Goal: Navigation & Orientation: Find specific page/section

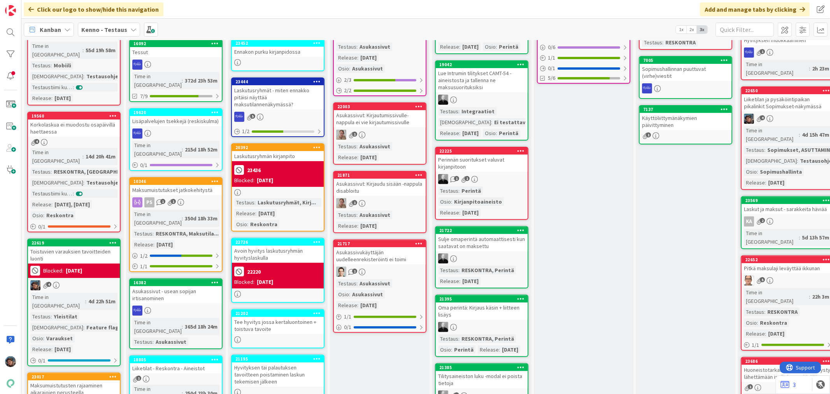
scroll to position [173, 0]
click at [99, 189] on div "Testaustiimi kurkkaa :" at bounding box center [73, 193] width 87 height 9
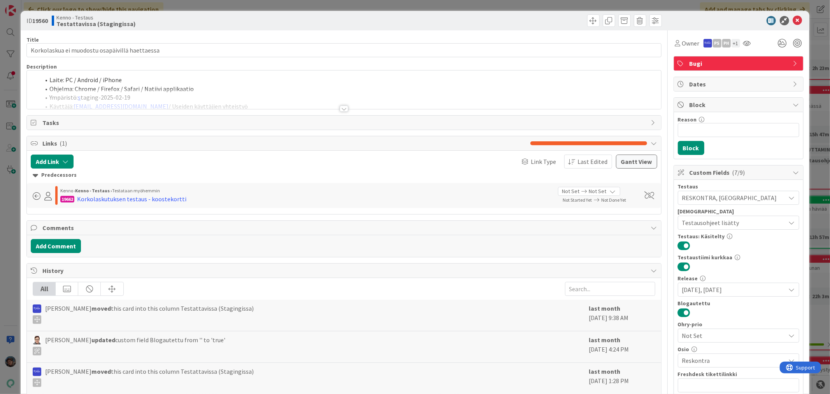
click at [343, 111] on div at bounding box center [344, 108] width 9 height 6
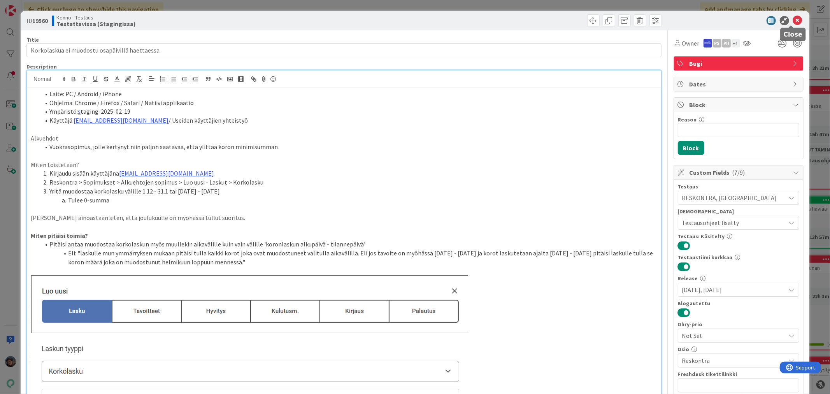
click at [793, 18] on icon at bounding box center [797, 20] width 9 height 9
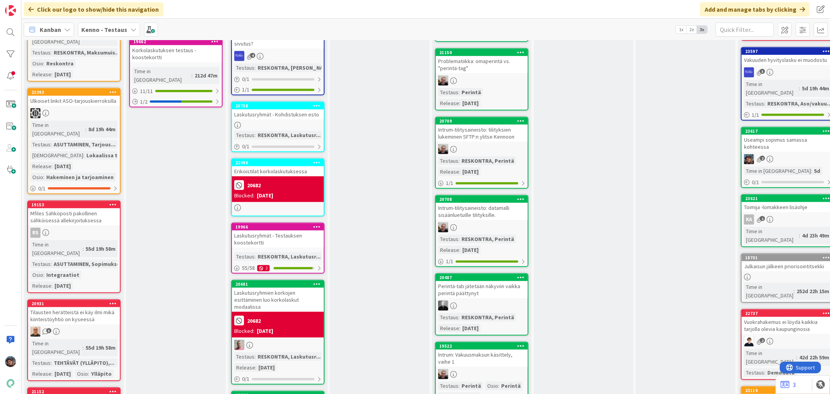
scroll to position [562, 0]
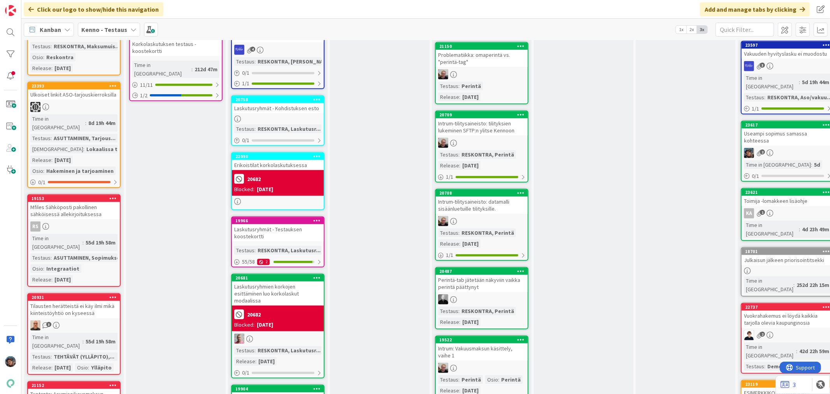
click at [85, 320] on div "3" at bounding box center [74, 325] width 92 height 10
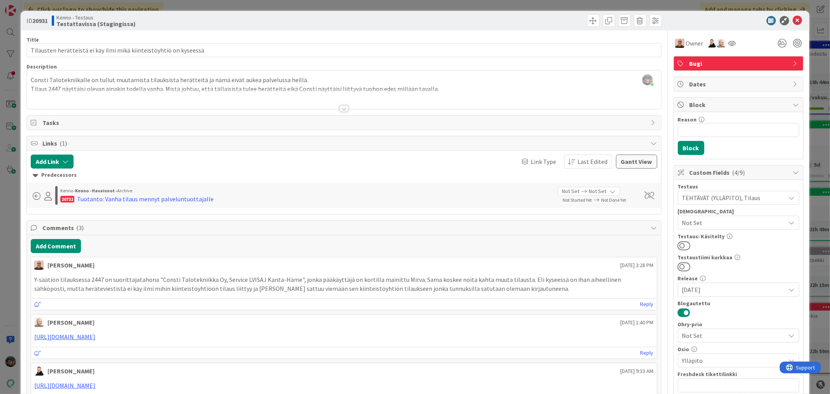
click at [340, 110] on div at bounding box center [344, 108] width 9 height 6
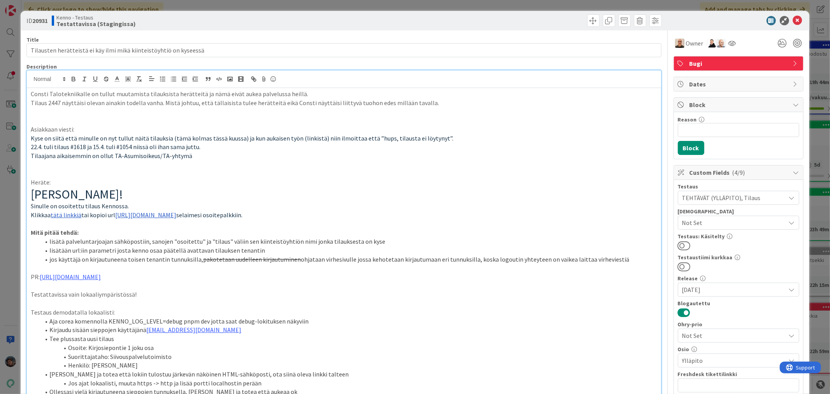
drag, startPoint x: 390, startPoint y: 301, endPoint x: 306, endPoint y: 291, distance: 85.0
click at [306, 291] on p "Testattavissa vain lokaaliympäristössä!" at bounding box center [344, 294] width 626 height 9
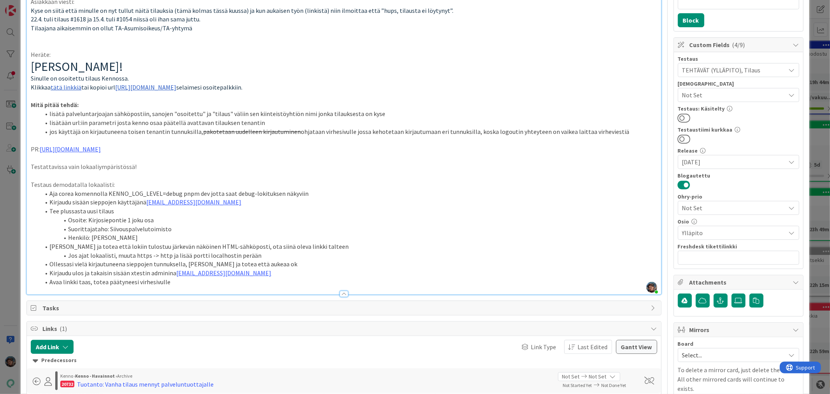
scroll to position [173, 0]
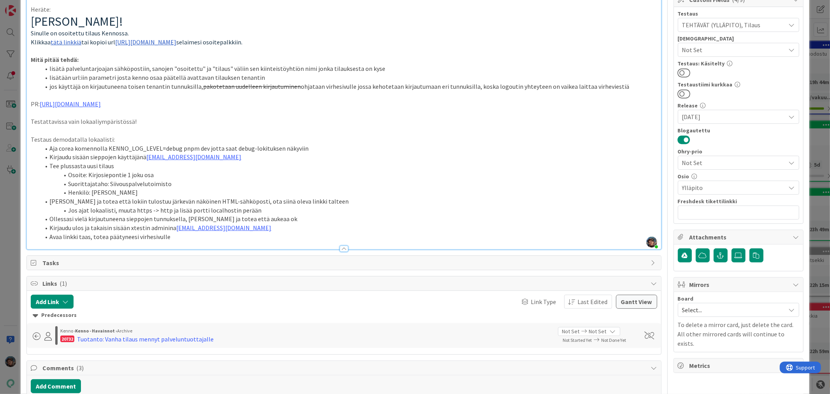
drag, startPoint x: 331, startPoint y: 281, endPoint x: 286, endPoint y: 170, distance: 119.5
click at [286, 170] on li "Osoite: Kirjosiepontie 1 joku osa" at bounding box center [348, 174] width 617 height 9
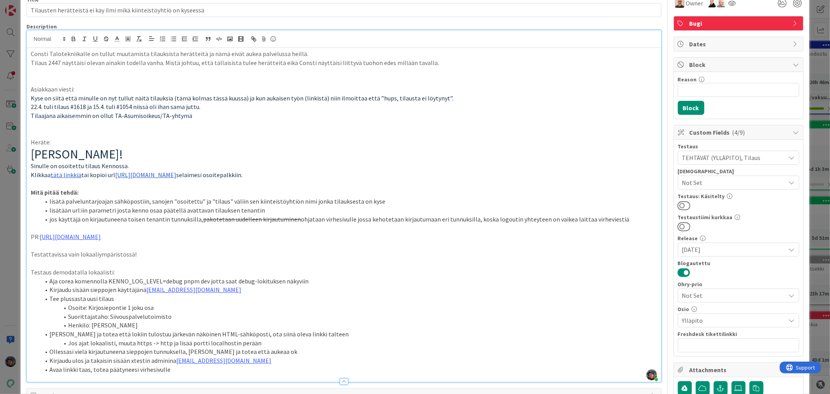
scroll to position [0, 0]
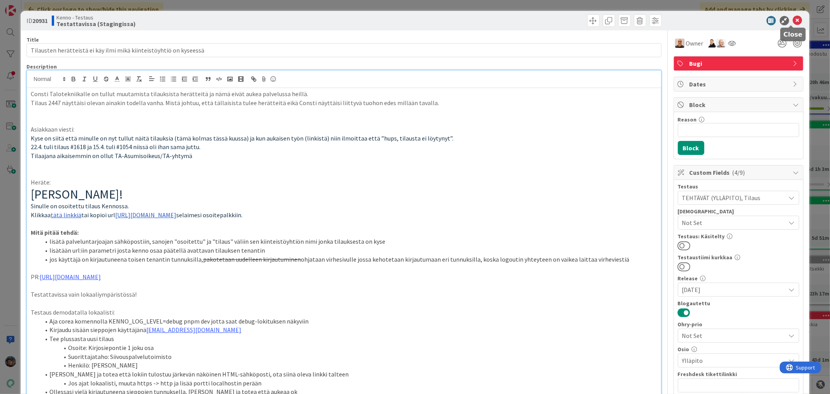
click at [793, 18] on icon at bounding box center [797, 20] width 9 height 9
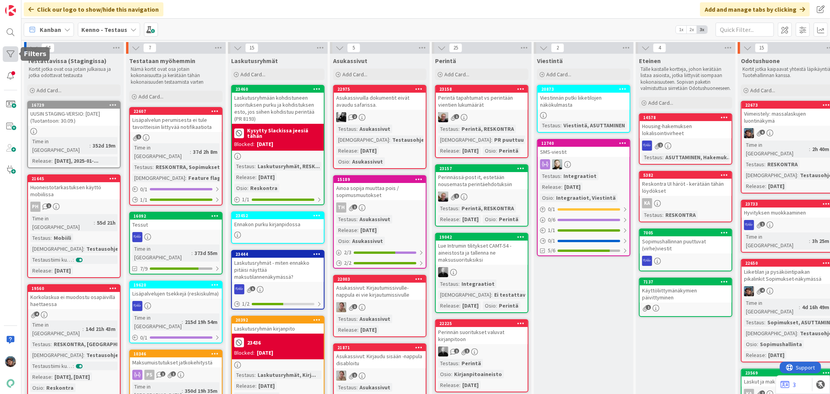
click at [9, 51] on div at bounding box center [11, 54] width 16 height 16
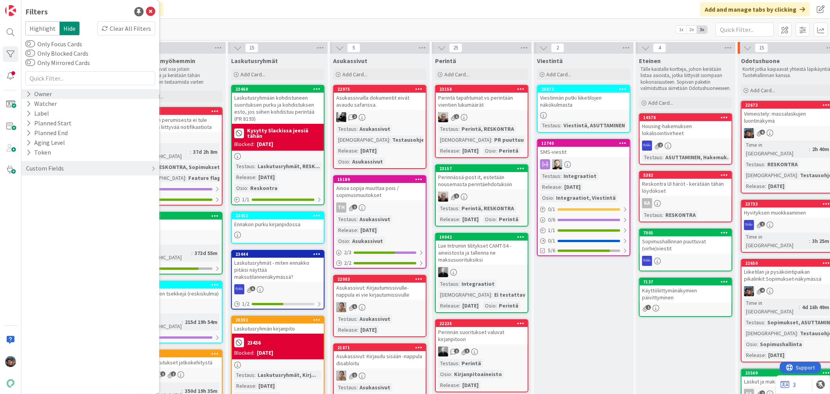
click at [29, 93] on icon at bounding box center [28, 94] width 5 height 7
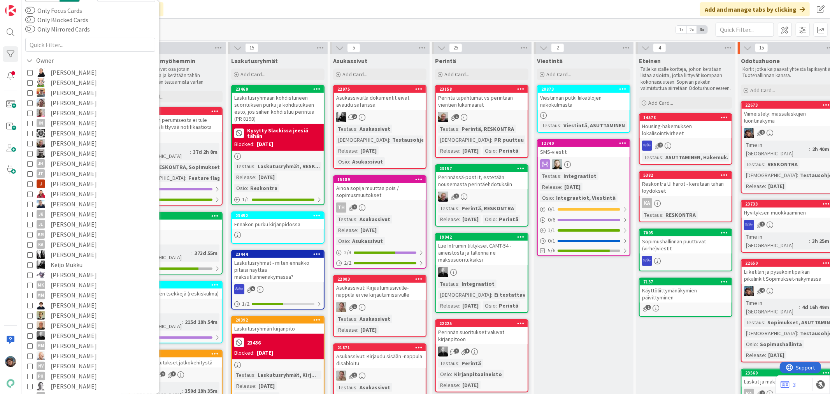
scroll to position [173, 0]
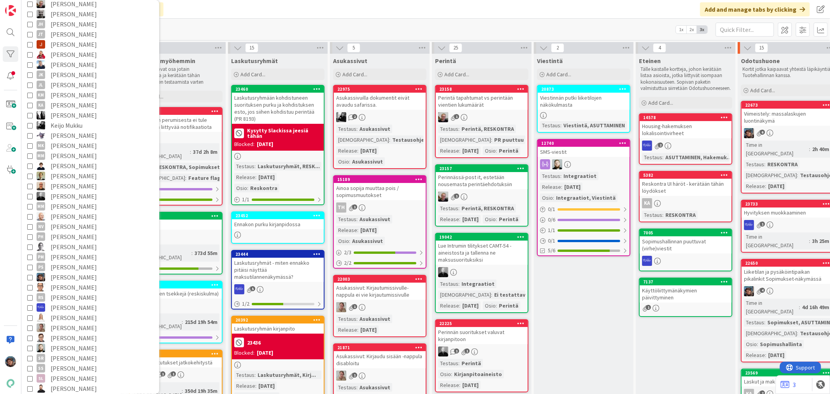
click at [31, 275] on icon at bounding box center [29, 276] width 5 height 5
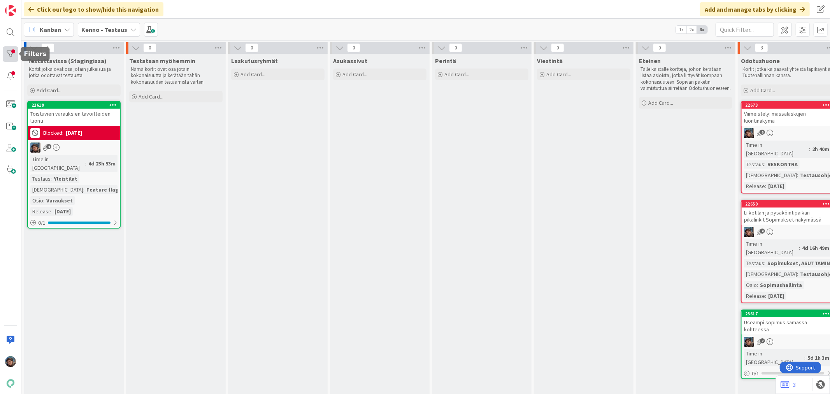
click at [11, 53] on div at bounding box center [11, 54] width 16 height 16
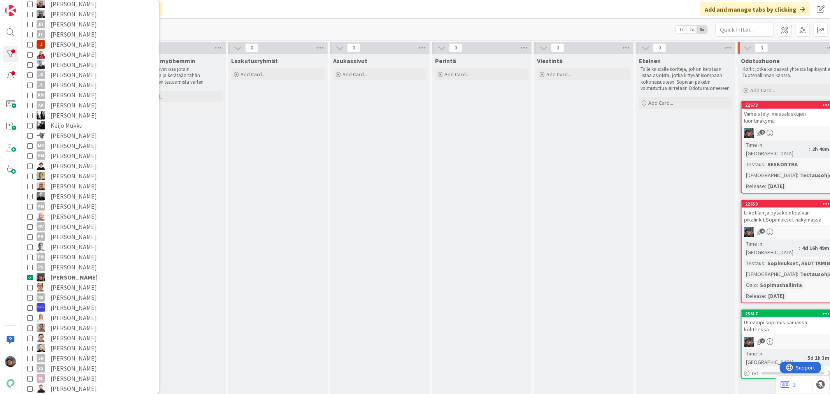
click at [29, 277] on icon at bounding box center [29, 276] width 5 height 5
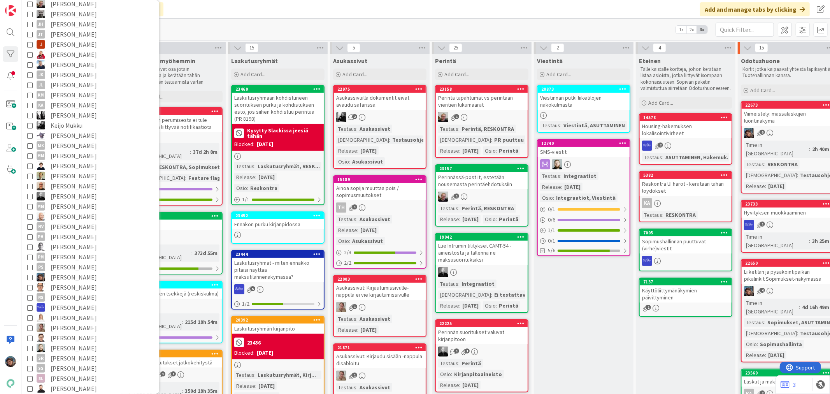
click at [207, 22] on div "Kanban Kenno - Testaus 1x 2x 3x" at bounding box center [425, 29] width 808 height 21
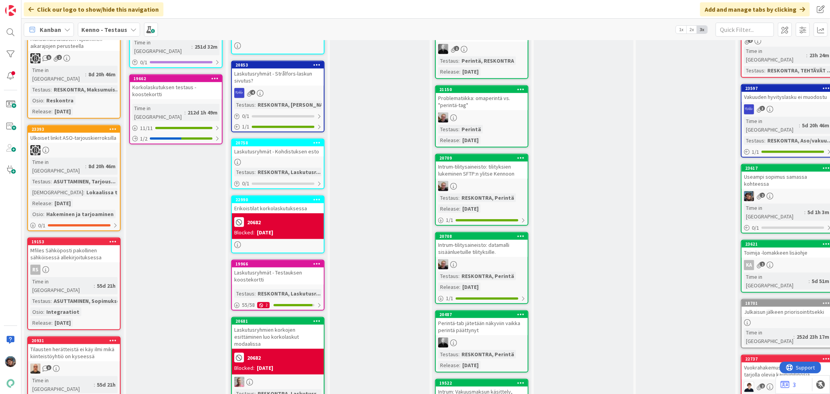
scroll to position [648, 0]
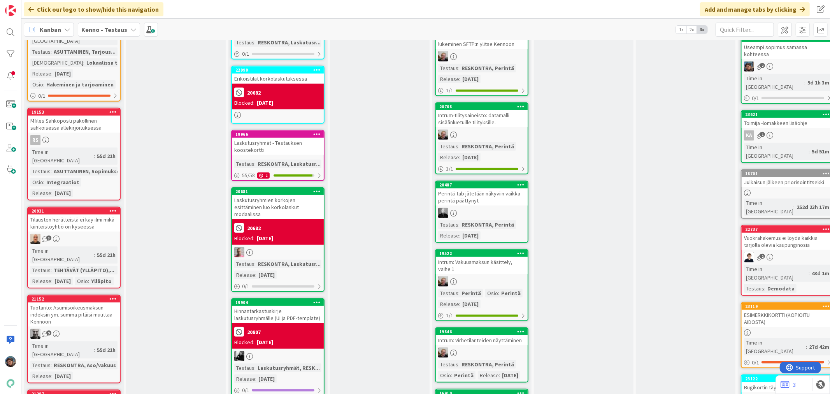
click at [88, 135] on div "RS" at bounding box center [74, 140] width 92 height 10
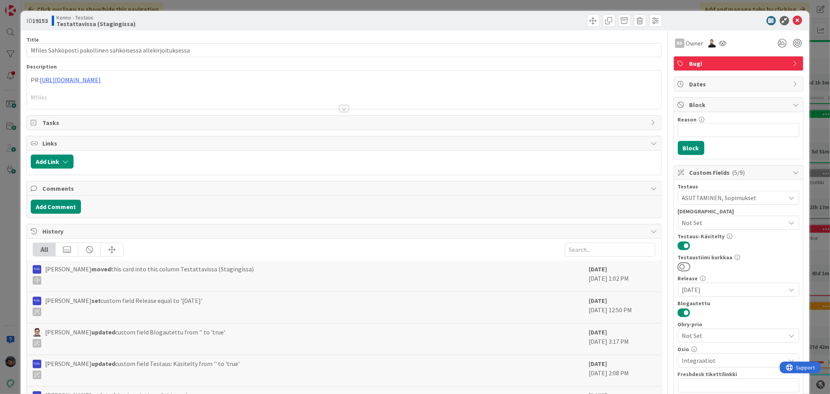
drag, startPoint x: 338, startPoint y: 108, endPoint x: 345, endPoint y: 113, distance: 9.5
click at [340, 108] on div at bounding box center [344, 108] width 9 height 6
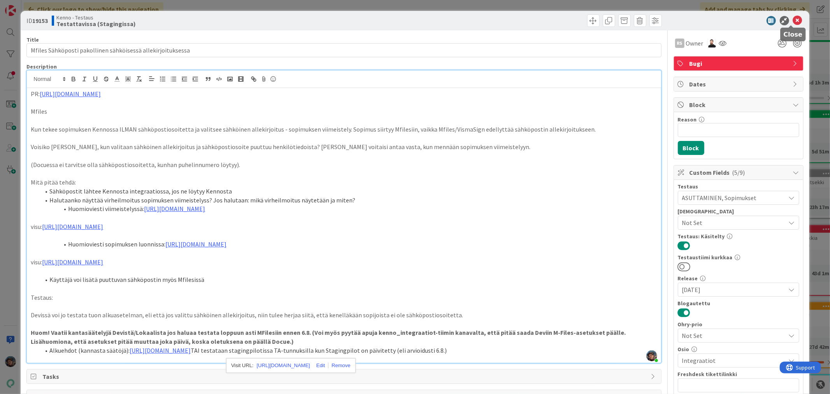
drag, startPoint x: 788, startPoint y: 21, endPoint x: 325, endPoint y: 135, distance: 477.3
click at [793, 21] on icon at bounding box center [797, 20] width 9 height 9
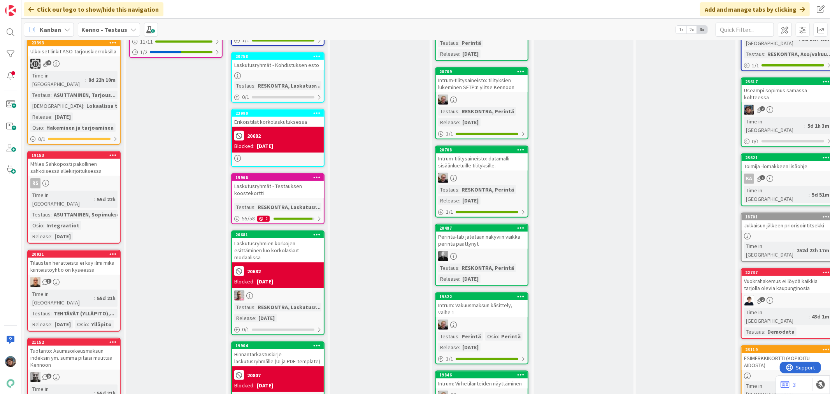
scroll to position [502, 0]
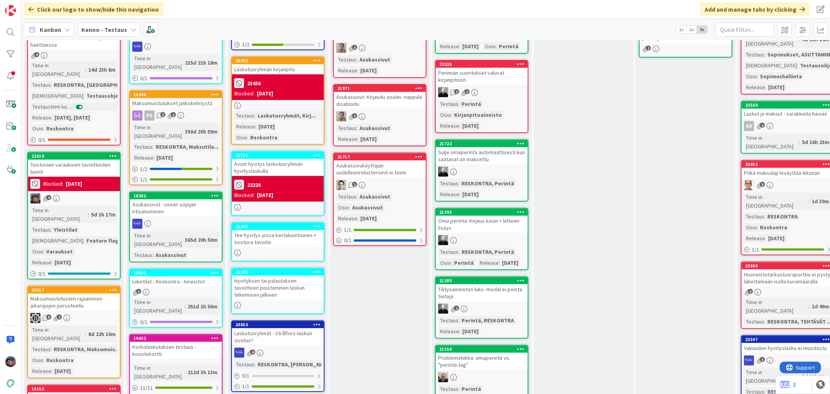
scroll to position [259, 465]
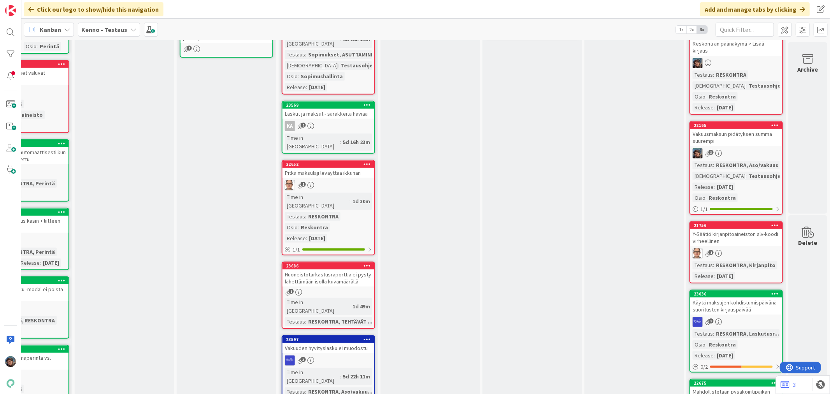
click at [797, 391] on div "3" at bounding box center [802, 384] width 54 height 19
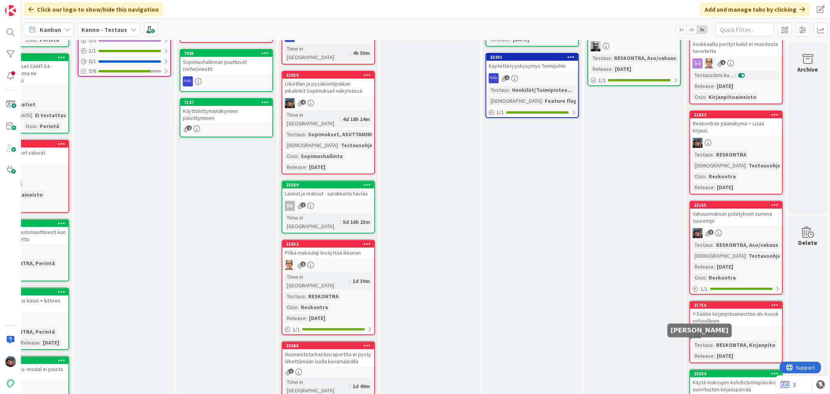
scroll to position [0, 465]
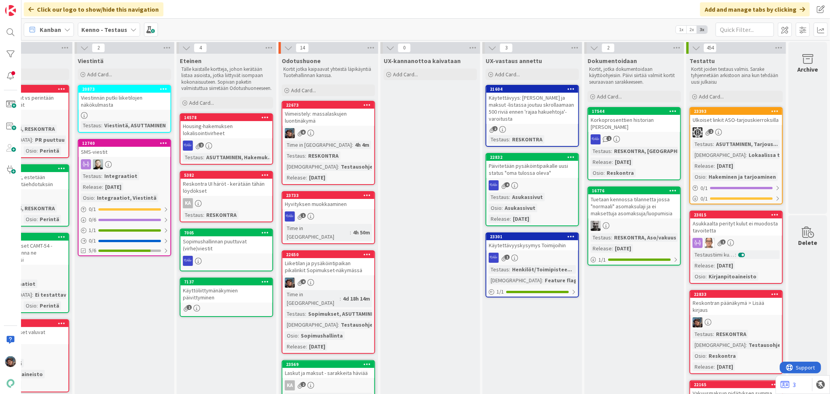
click at [757, 135] on div "2" at bounding box center [736, 132] width 92 height 10
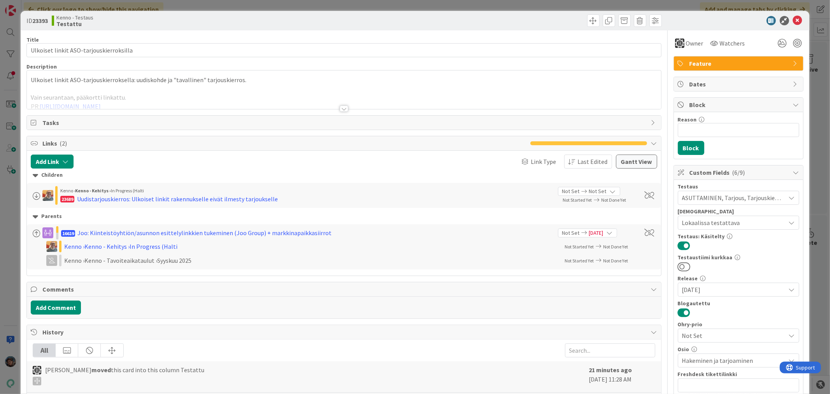
click at [341, 108] on div at bounding box center [344, 108] width 9 height 6
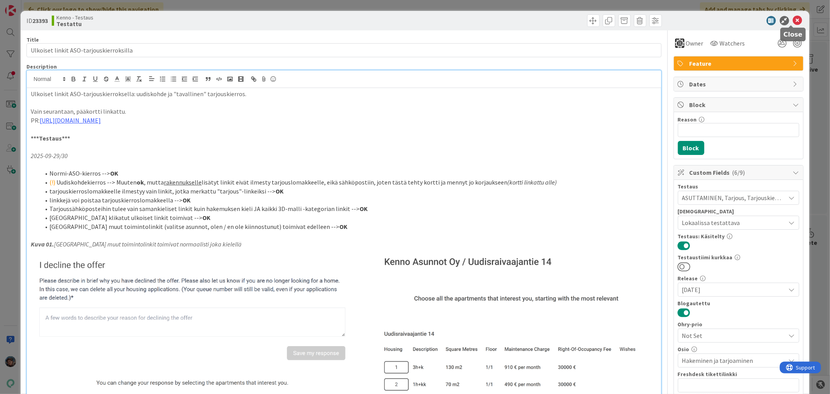
click at [793, 20] on icon at bounding box center [797, 20] width 9 height 9
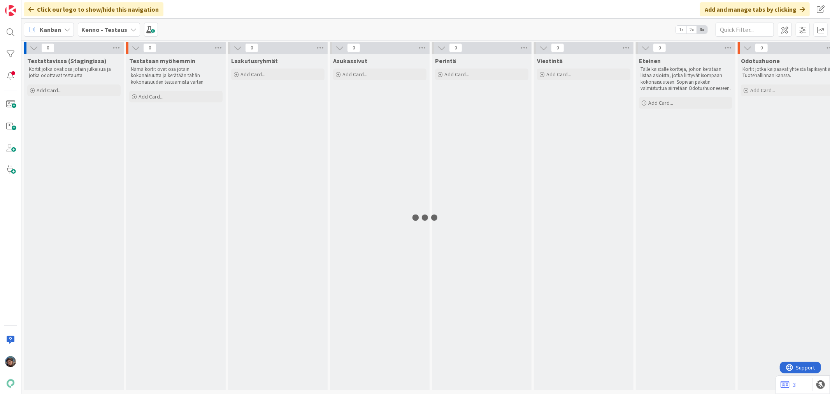
click at [112, 29] on b "Kenno - Testaus" at bounding box center [104, 30] width 46 height 8
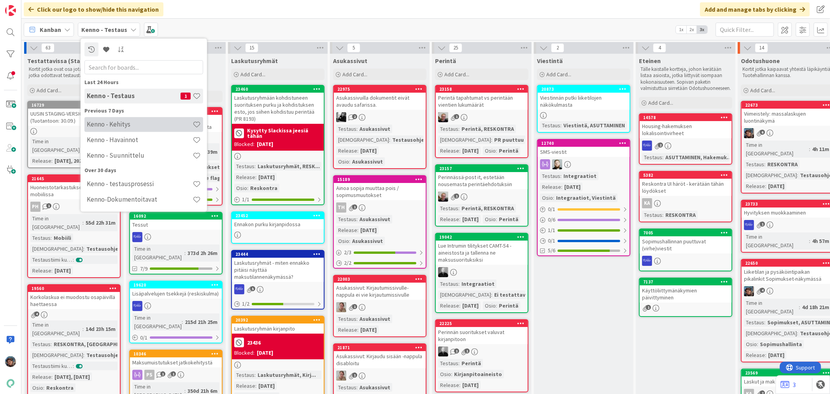
click at [117, 127] on h4 "Kenno - Kehitys" at bounding box center [140, 124] width 106 height 8
